Goal: Transaction & Acquisition: Purchase product/service

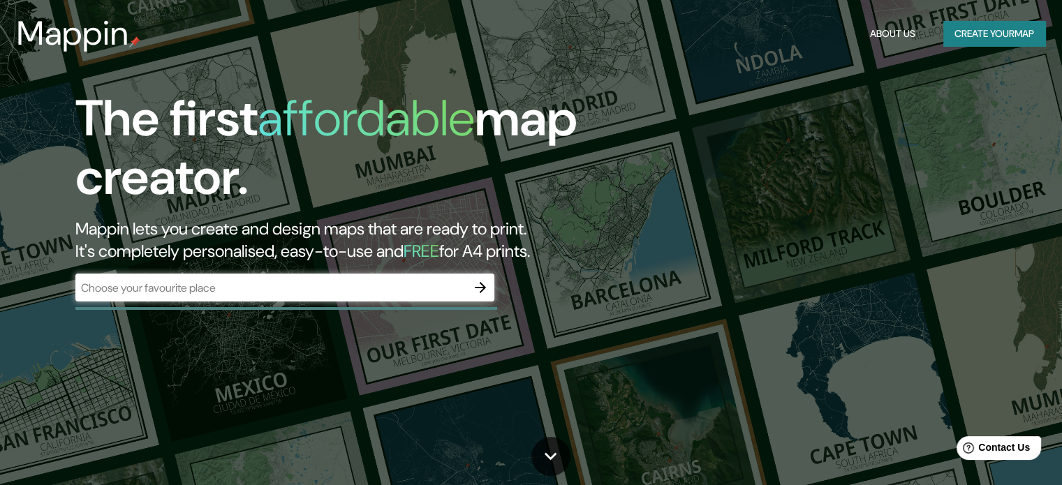
click at [234, 288] on input "text" at bounding box center [270, 288] width 391 height 16
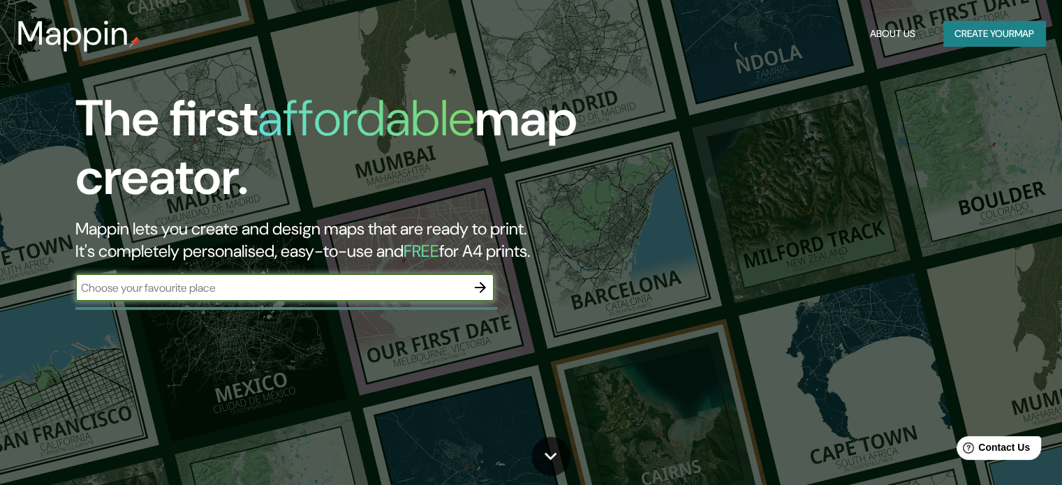
click at [277, 288] on input "text" at bounding box center [270, 288] width 391 height 16
paste input "[GEOGRAPHIC_DATA][PERSON_NAME]"
type input "[GEOGRAPHIC_DATA][PERSON_NAME]"
click at [472, 286] on icon "button" at bounding box center [480, 287] width 17 height 17
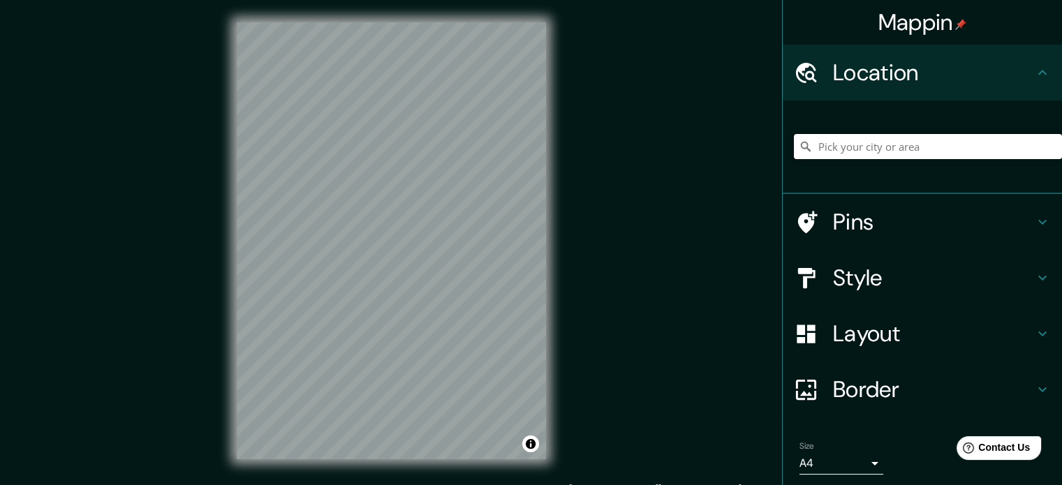
click at [859, 148] on input "Pick your city or area" at bounding box center [928, 146] width 268 height 25
paste input "40°24′31″N 3°41′38″O"
type input "[STREET_ADDRESS]"
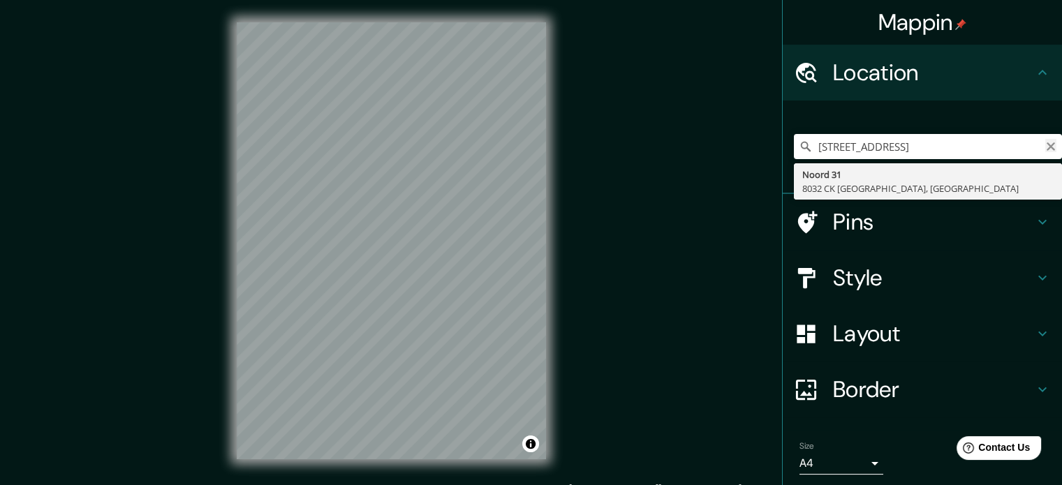
click at [1046, 148] on icon "Clear" at bounding box center [1050, 146] width 8 height 8
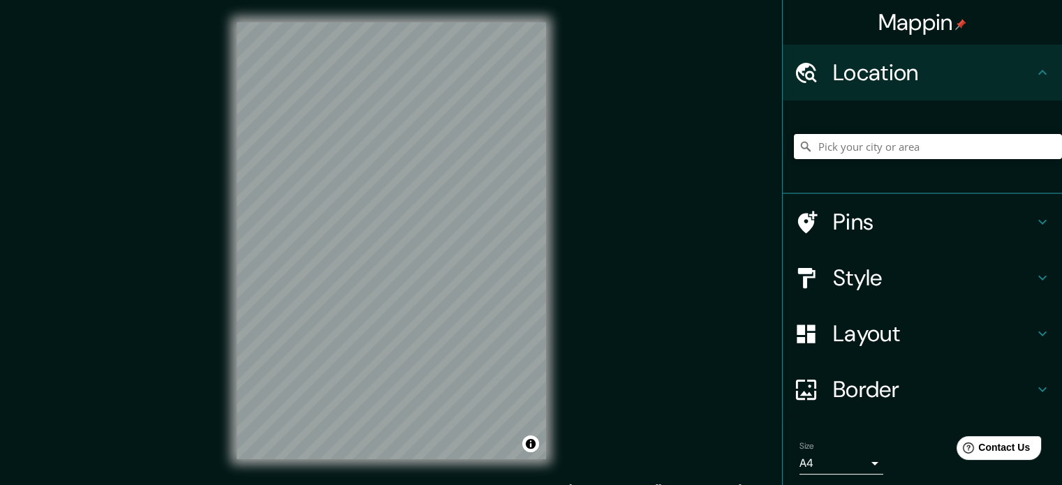
paste input "[GEOGRAPHIC_DATA][PERSON_NAME]"
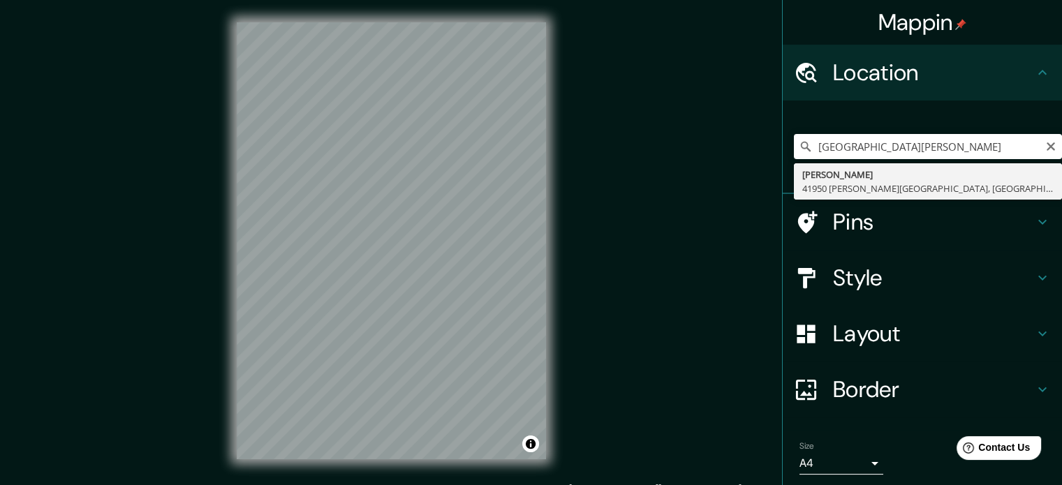
type input "[PERSON_NAME][GEOGRAPHIC_DATA][PERSON_NAME], [GEOGRAPHIC_DATA][PERSON_NAME], [G…"
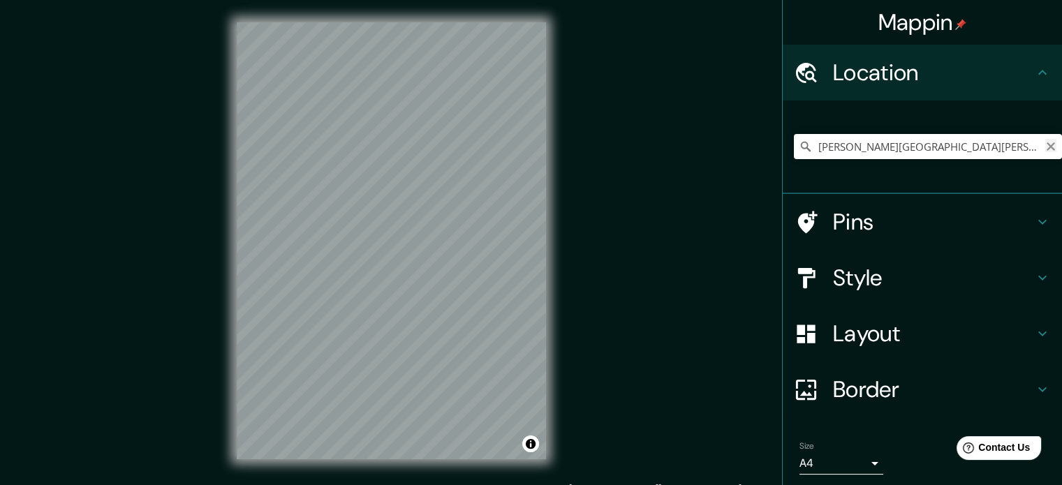
click at [1045, 150] on icon "Clear" at bounding box center [1050, 146] width 11 height 11
paste input "Edificio Nouvel"
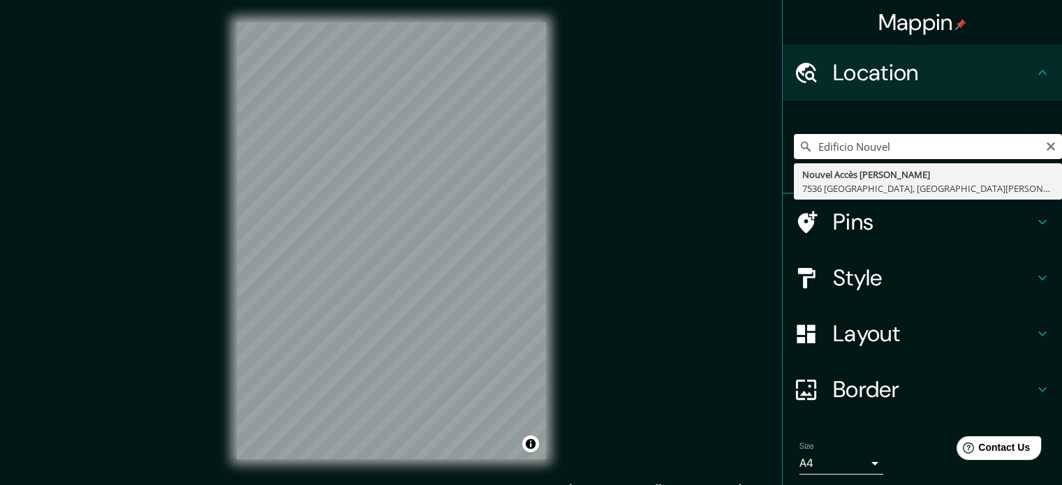
paste input "Santa [PERSON_NAME] con la ronda de Atocha"
type input "Edificio Nouvel [GEOGRAPHIC_DATA][PERSON_NAME] con la ronda de Atocha"
drag, startPoint x: 1025, startPoint y: 145, endPoint x: 806, endPoint y: 149, distance: 219.3
click at [806, 149] on input "Edificio Nouvel [GEOGRAPHIC_DATA][PERSON_NAME] con la ronda de Atocha" at bounding box center [928, 146] width 268 height 25
